Goal: Task Accomplishment & Management: Complete application form

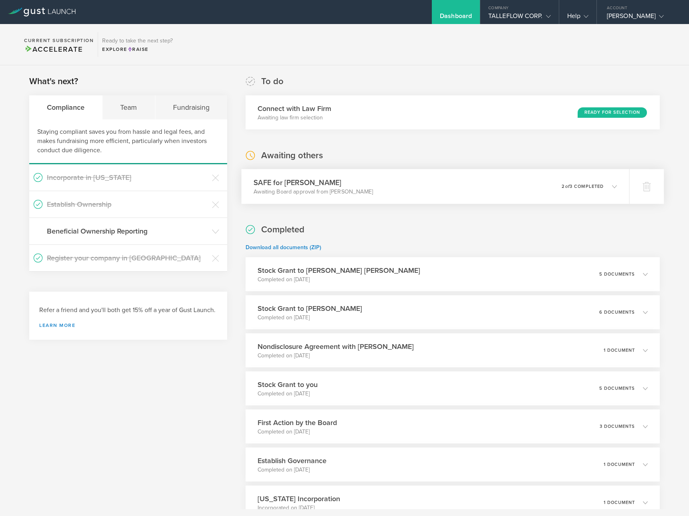
click at [502, 185] on div "SAFE for Andrew Kaford Awaiting Board approval from Vaasudev Guduguntla 0 undel…" at bounding box center [436, 186] width 388 height 35
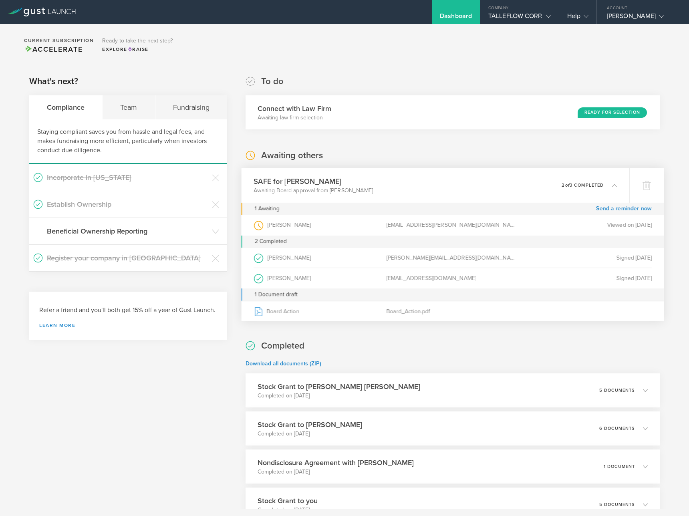
click at [315, 70] on div "What's next? Compliance Team Fundraising Staying compliant saves you from hassl…" at bounding box center [344, 375] width 689 height 620
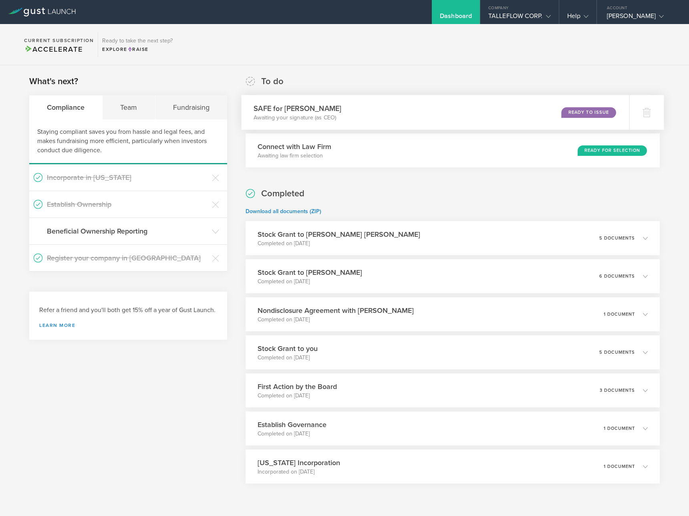
click at [354, 115] on div "SAFE for Andrew Kaford Awaiting your signature (as CEO) Ready to Issue" at bounding box center [436, 112] width 388 height 35
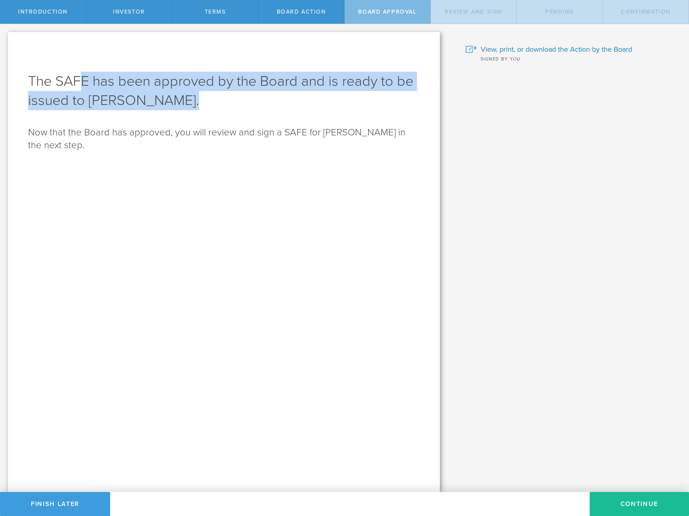
drag, startPoint x: 105, startPoint y: 83, endPoint x: 271, endPoint y: 91, distance: 166.4
click at [270, 91] on h1 "The SAFE has been approved by the Board and is ready to be issued to [PERSON_NA…" at bounding box center [224, 91] width 392 height 38
click at [333, 97] on h1 "The SAFE has been approved by the Board and is ready to be issued to [PERSON_NA…" at bounding box center [224, 91] width 392 height 38
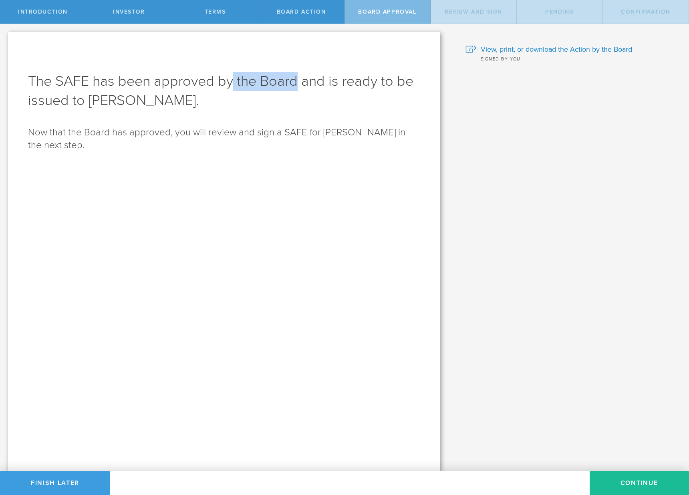
drag, startPoint x: 272, startPoint y: 82, endPoint x: 234, endPoint y: 83, distance: 38.1
click at [234, 83] on h1 "The SAFE has been approved by the Board and is ready to be issued to [PERSON_NA…" at bounding box center [224, 91] width 392 height 38
click at [615, 479] on button "Continue" at bounding box center [639, 483] width 99 height 24
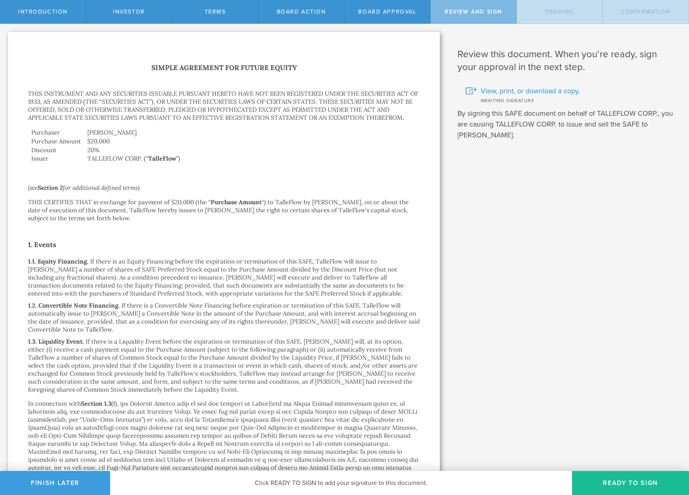
click at [503, 90] on span "View, print, or download a copy." at bounding box center [530, 91] width 99 height 10
